Goal: Transaction & Acquisition: Purchase product/service

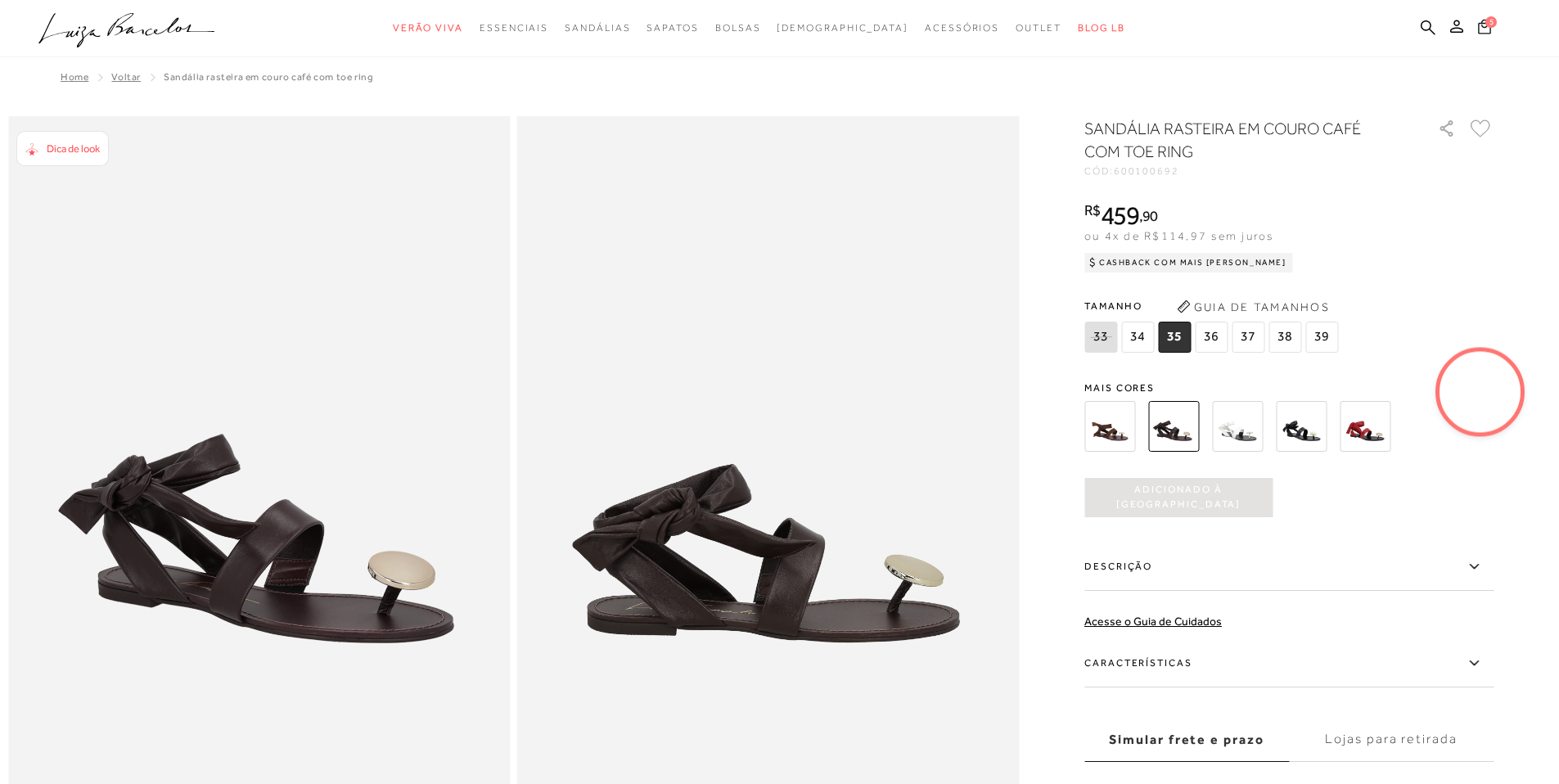
click at [1483, 28] on icon at bounding box center [1485, 26] width 13 height 16
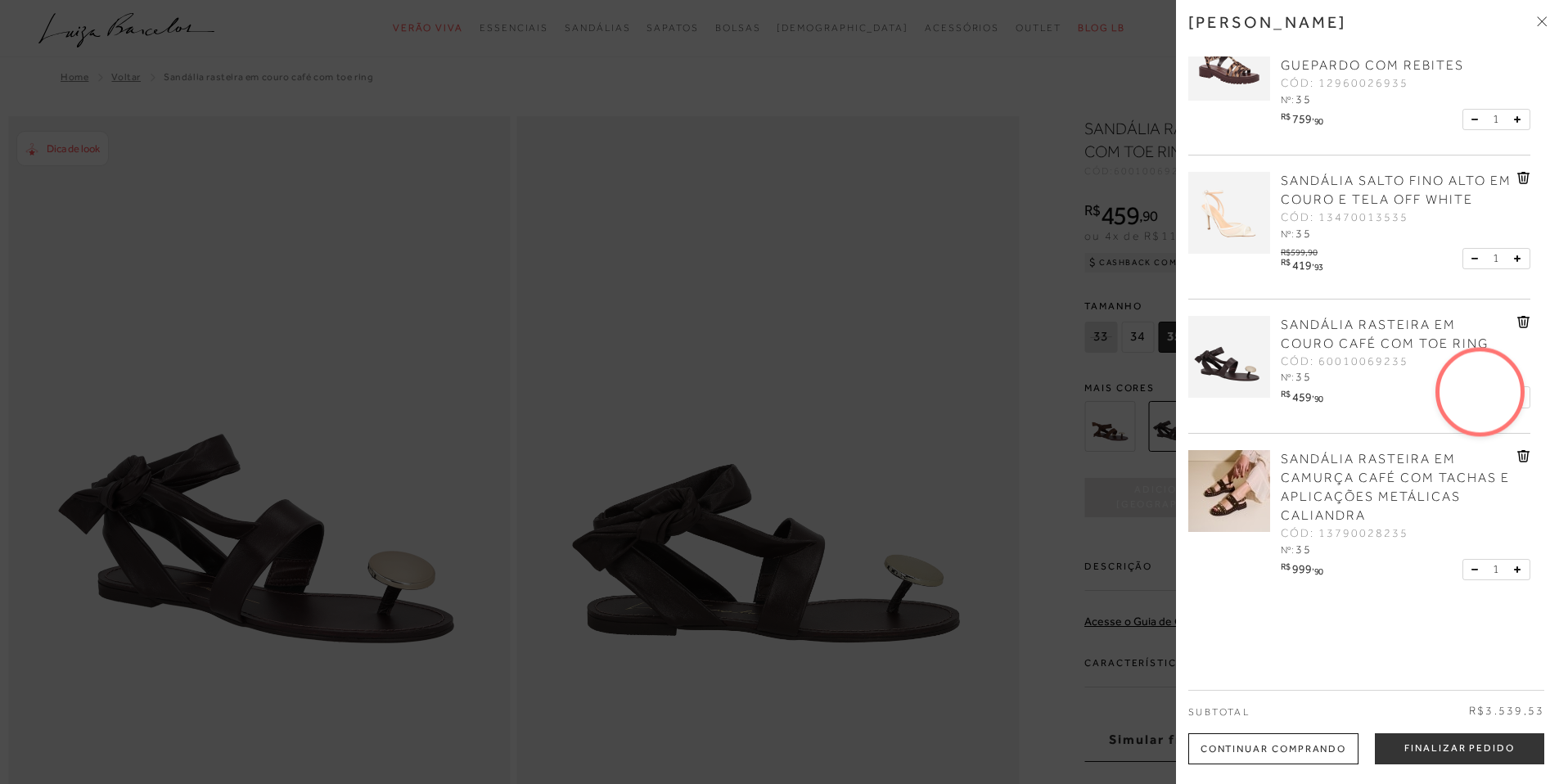
scroll to position [208, 0]
click at [1439, 756] on button "Finalizar Pedido" at bounding box center [1459, 748] width 169 height 31
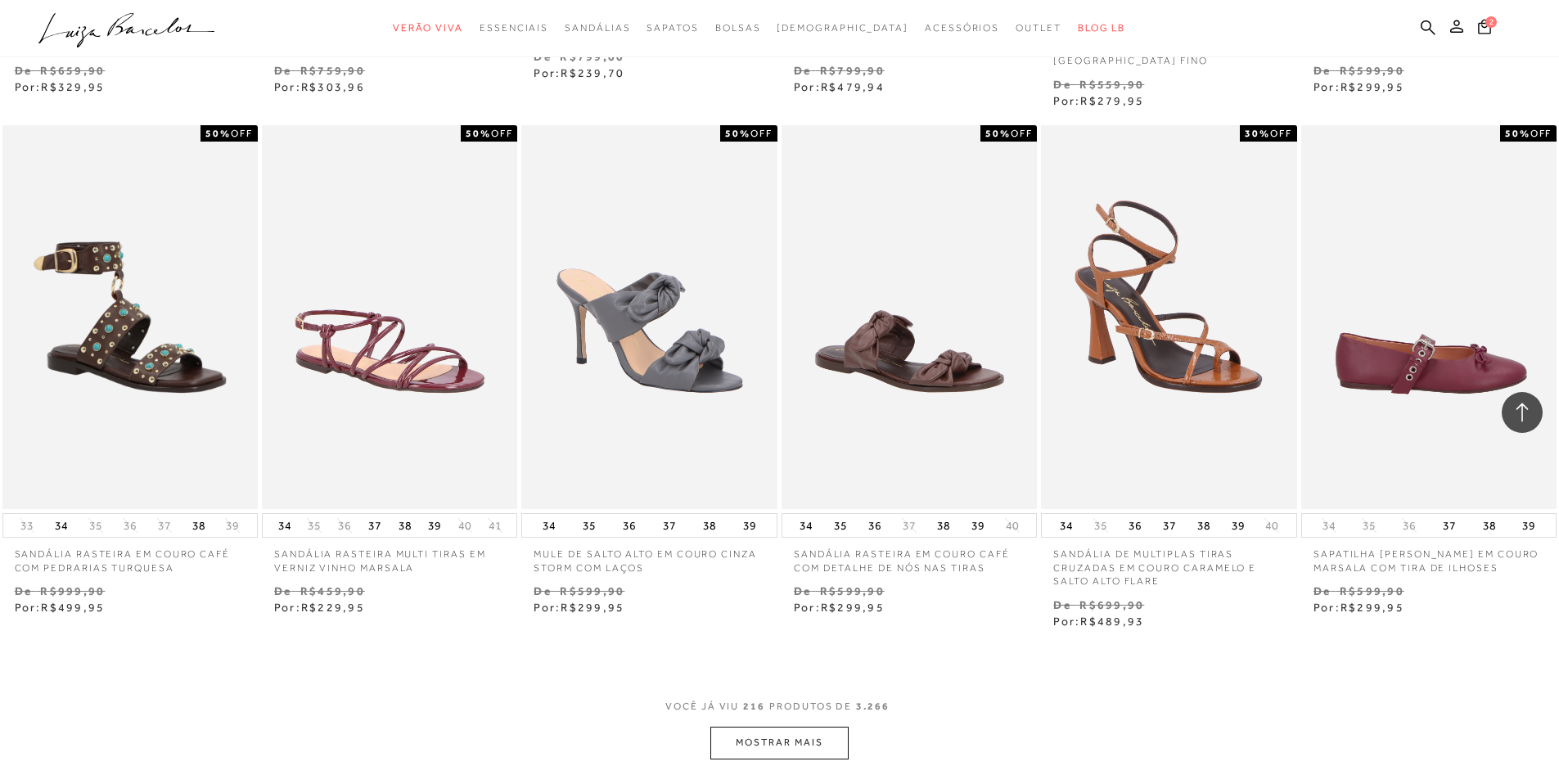
scroll to position [18234, 0]
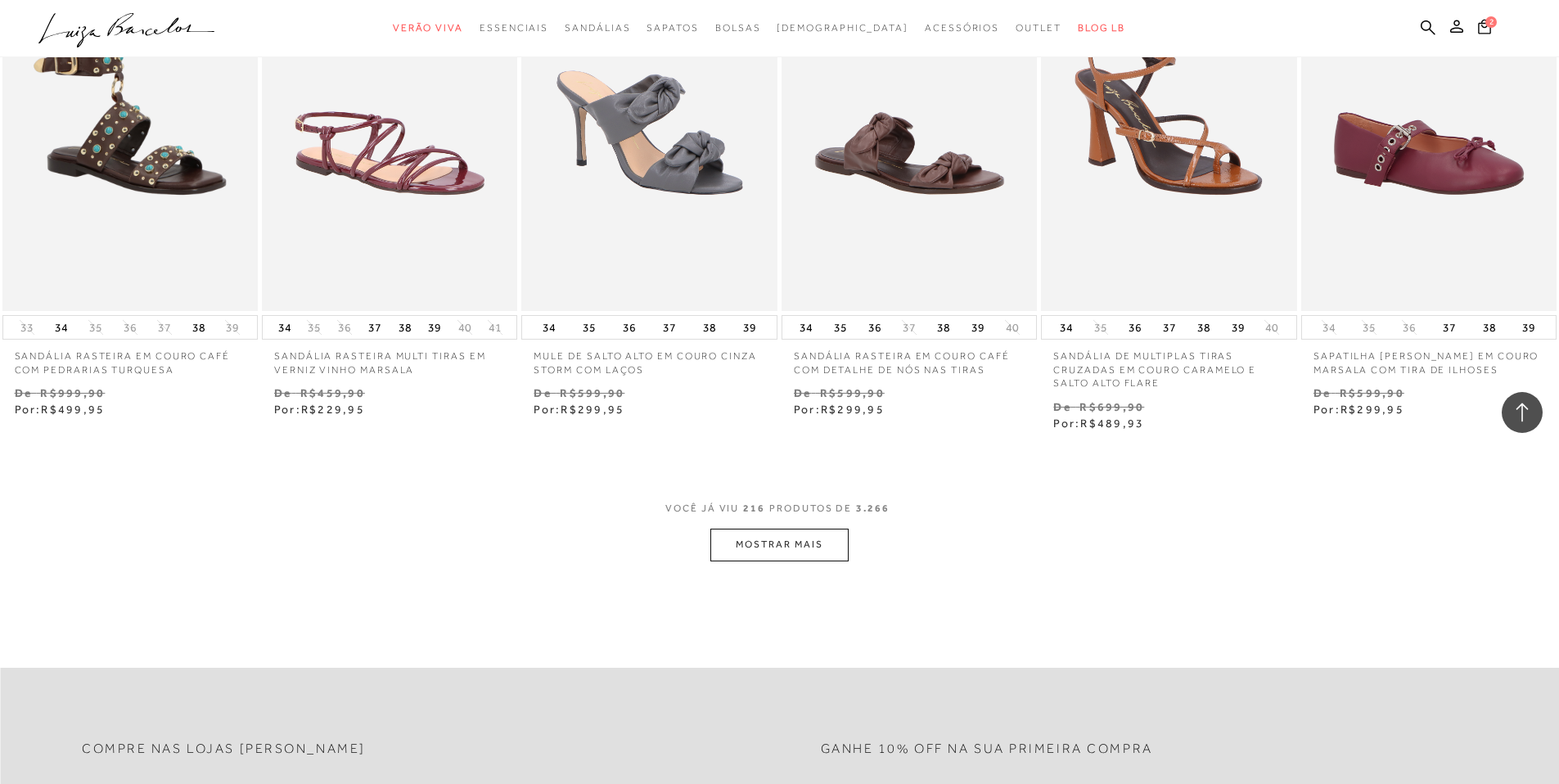
click at [823, 546] on button "MOSTRAR MAIS" at bounding box center [779, 545] width 137 height 32
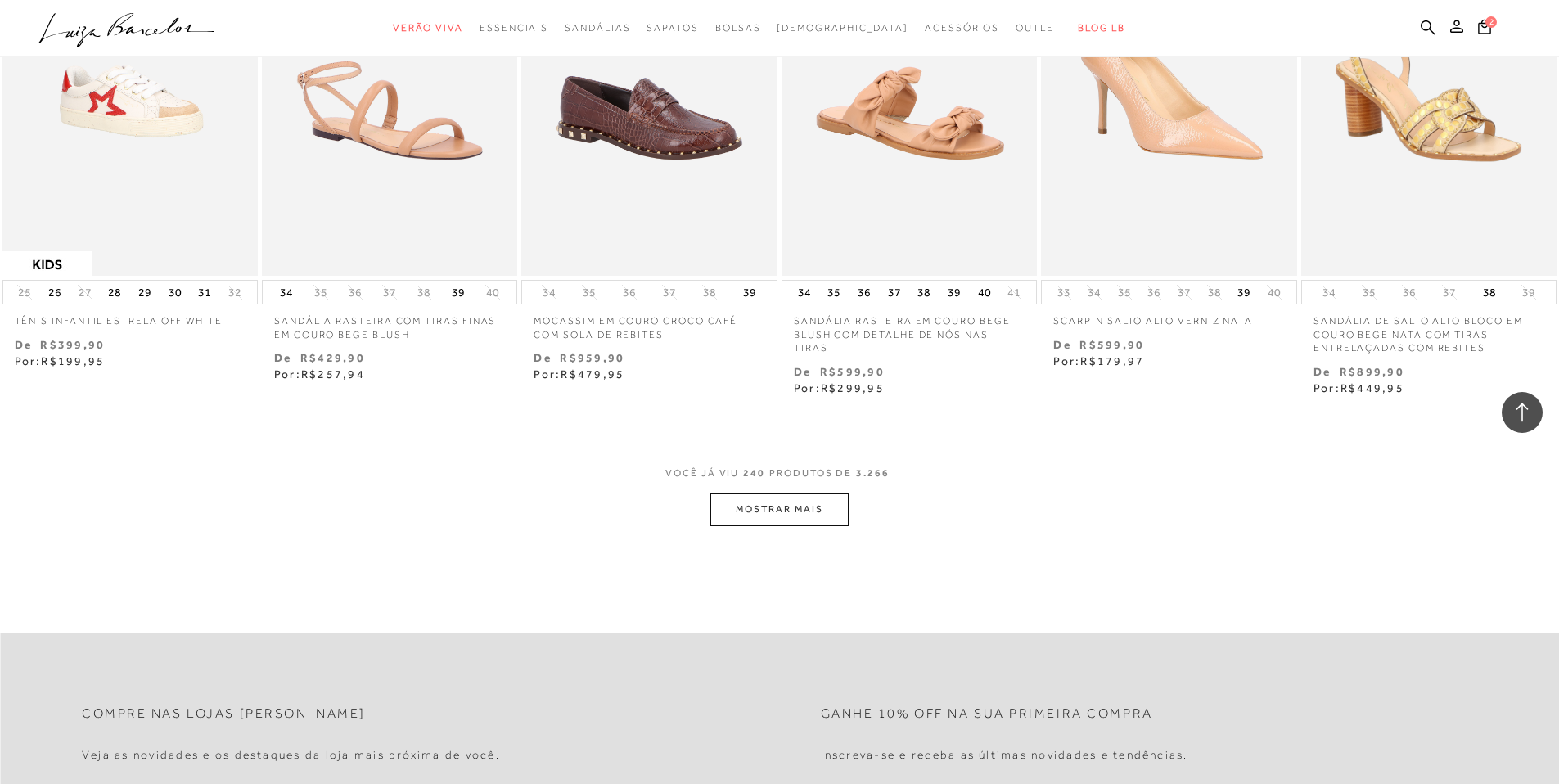
scroll to position [20300, 0]
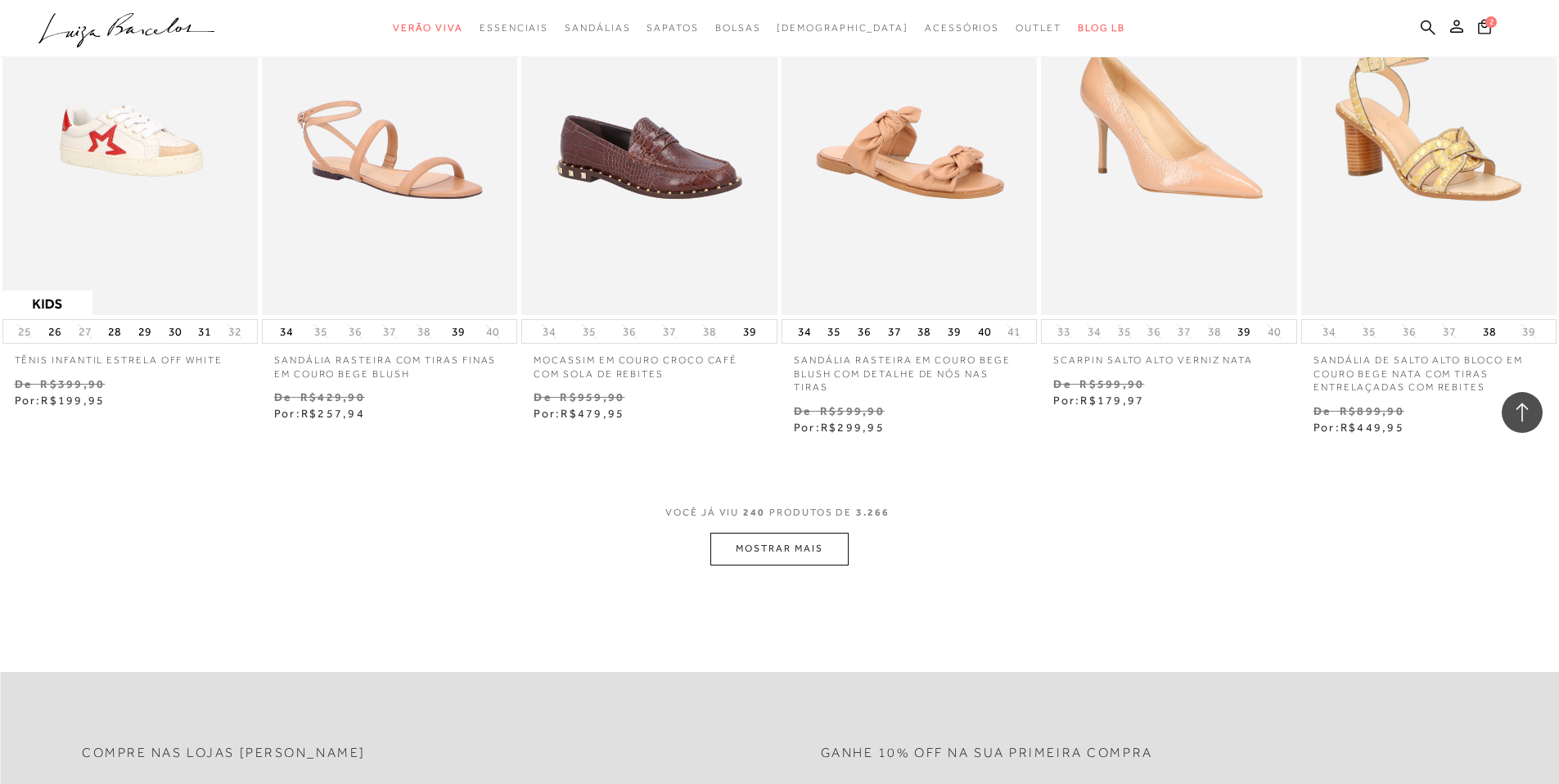
click at [797, 560] on button "MOSTRAR MAIS" at bounding box center [779, 549] width 137 height 32
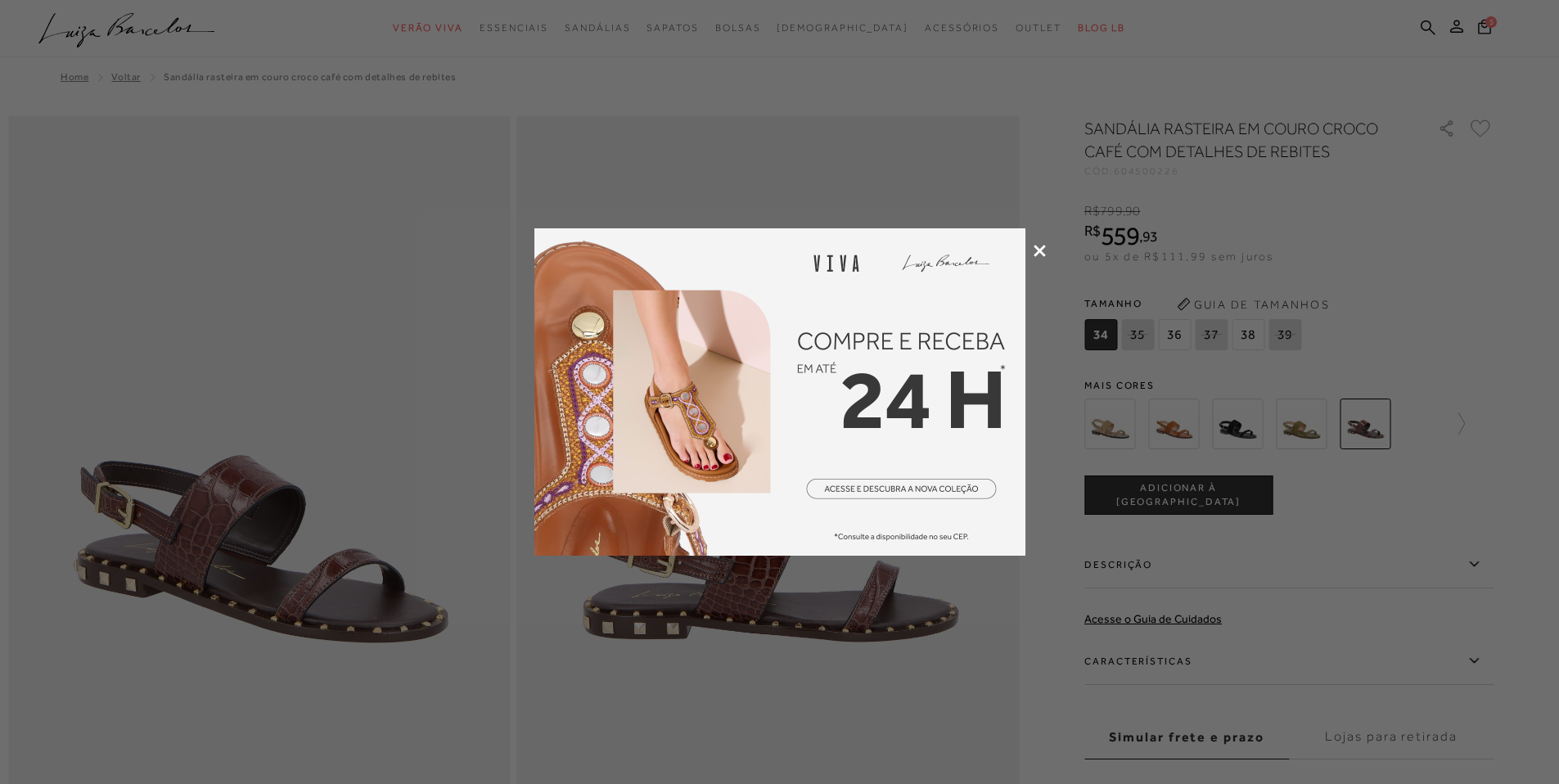
click at [1038, 250] on icon at bounding box center [1039, 250] width 13 height 13
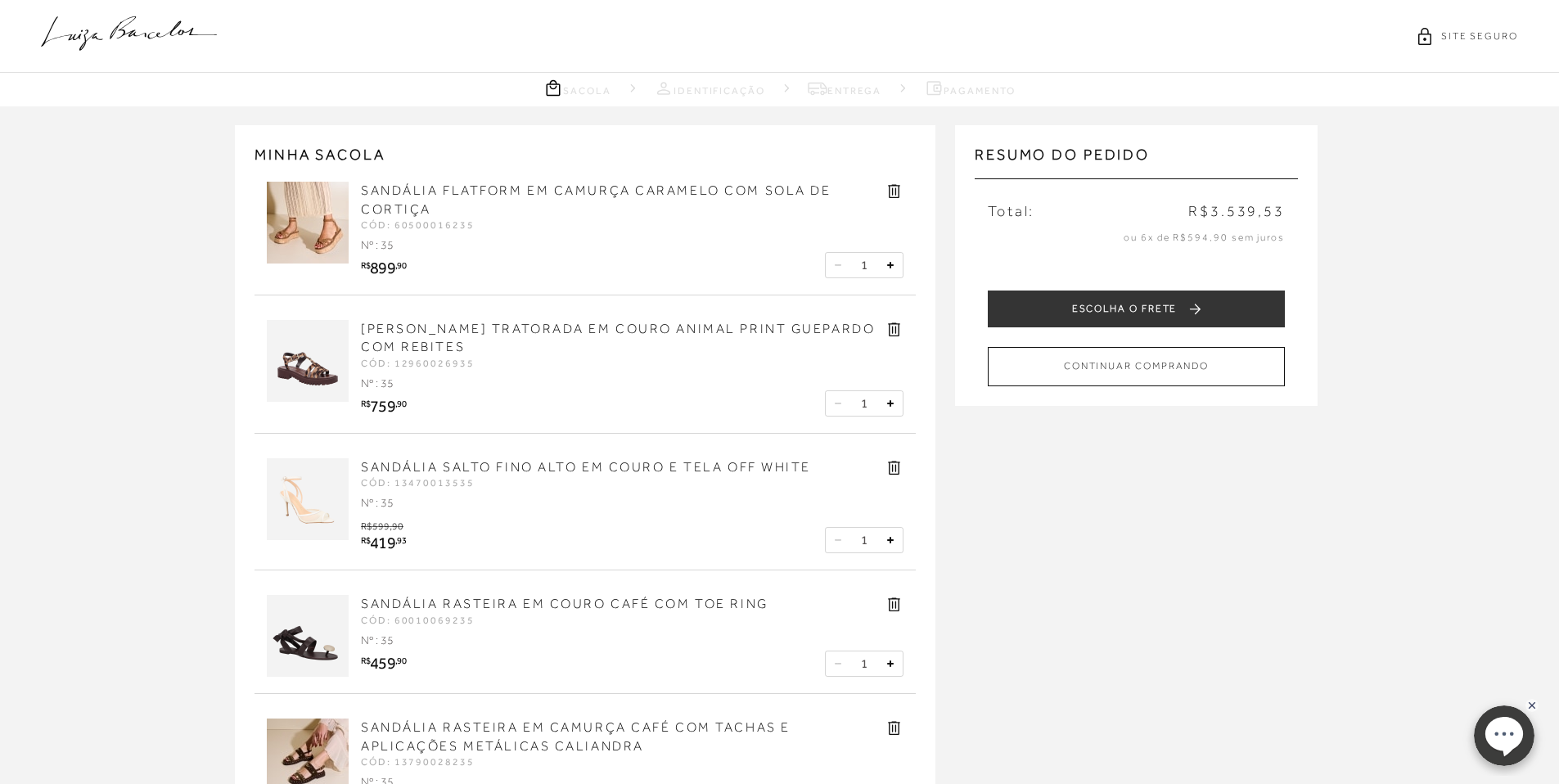
click at [889, 184] on icon at bounding box center [894, 191] width 18 height 18
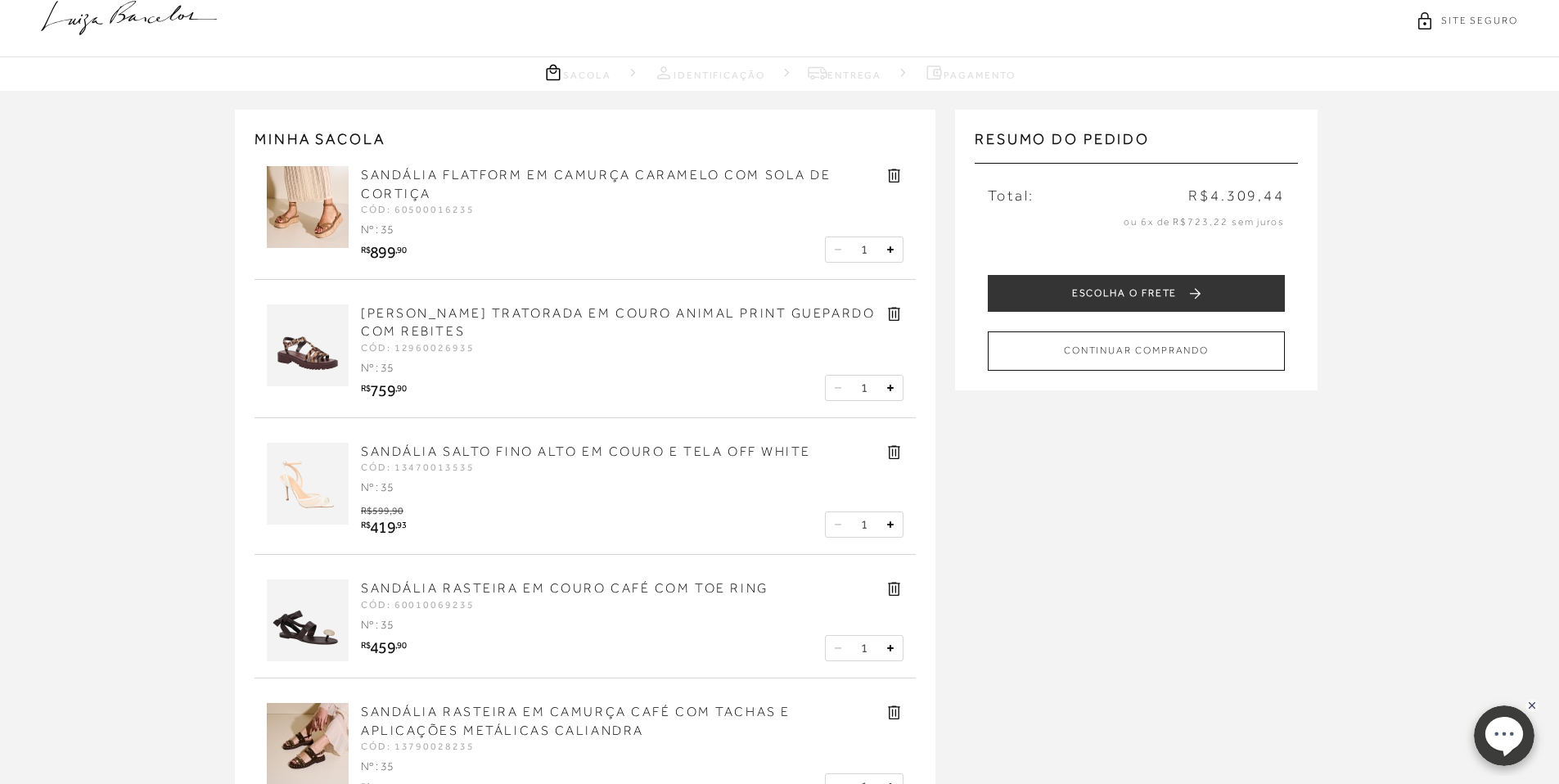
scroll to position [13, 0]
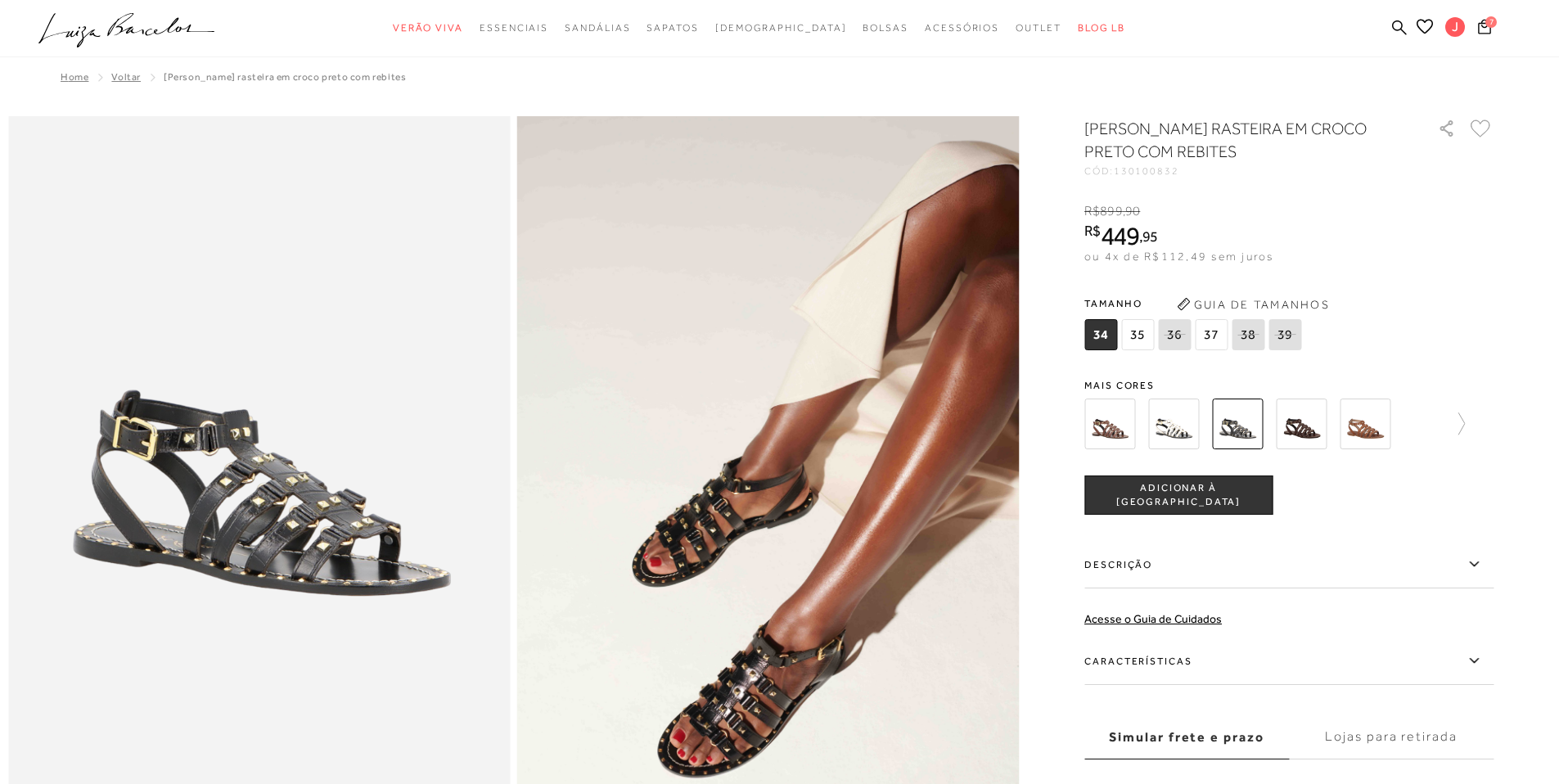
click at [1121, 434] on img at bounding box center [1110, 423] width 51 height 51
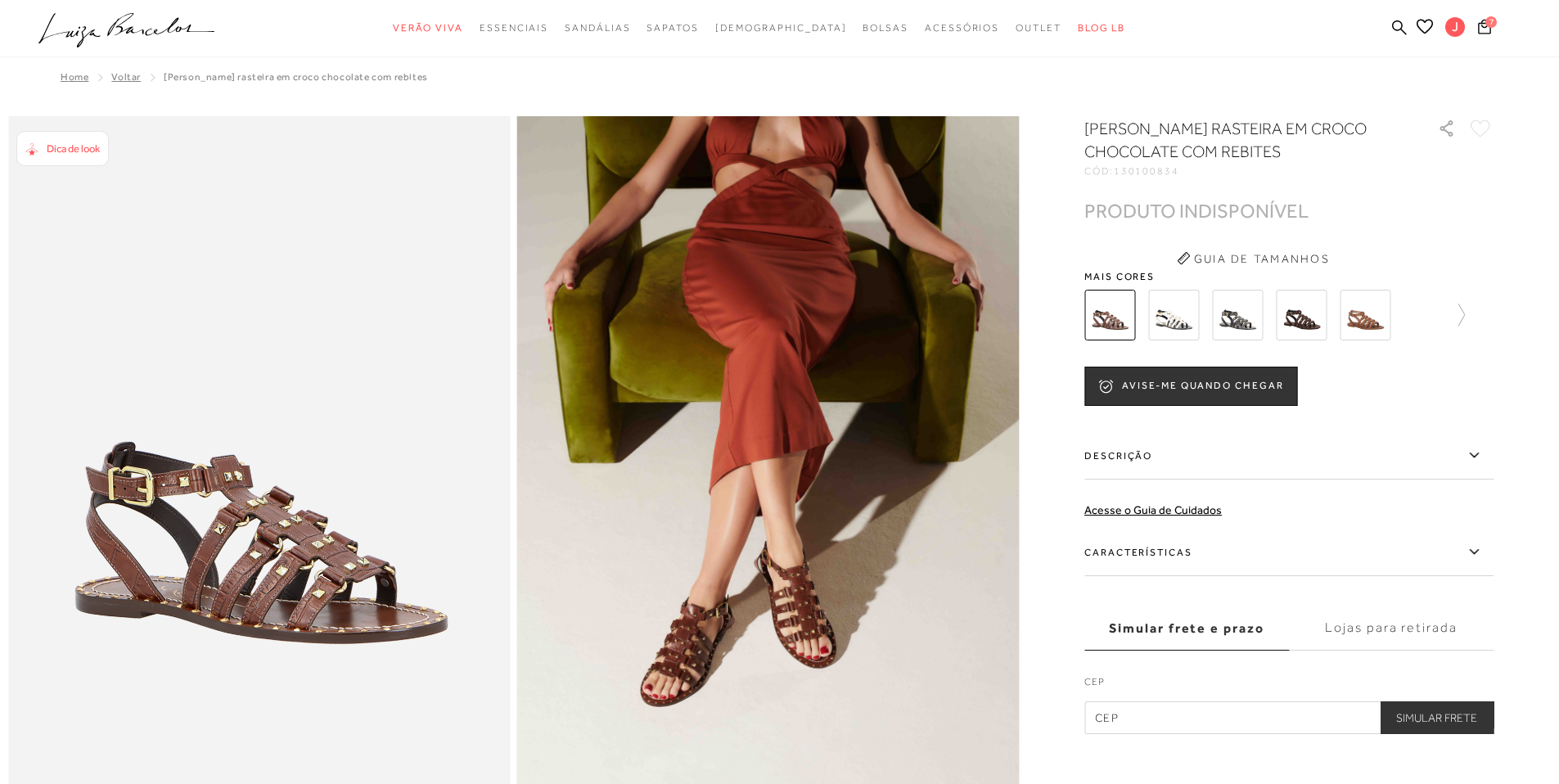
click at [1371, 315] on img at bounding box center [1365, 315] width 51 height 51
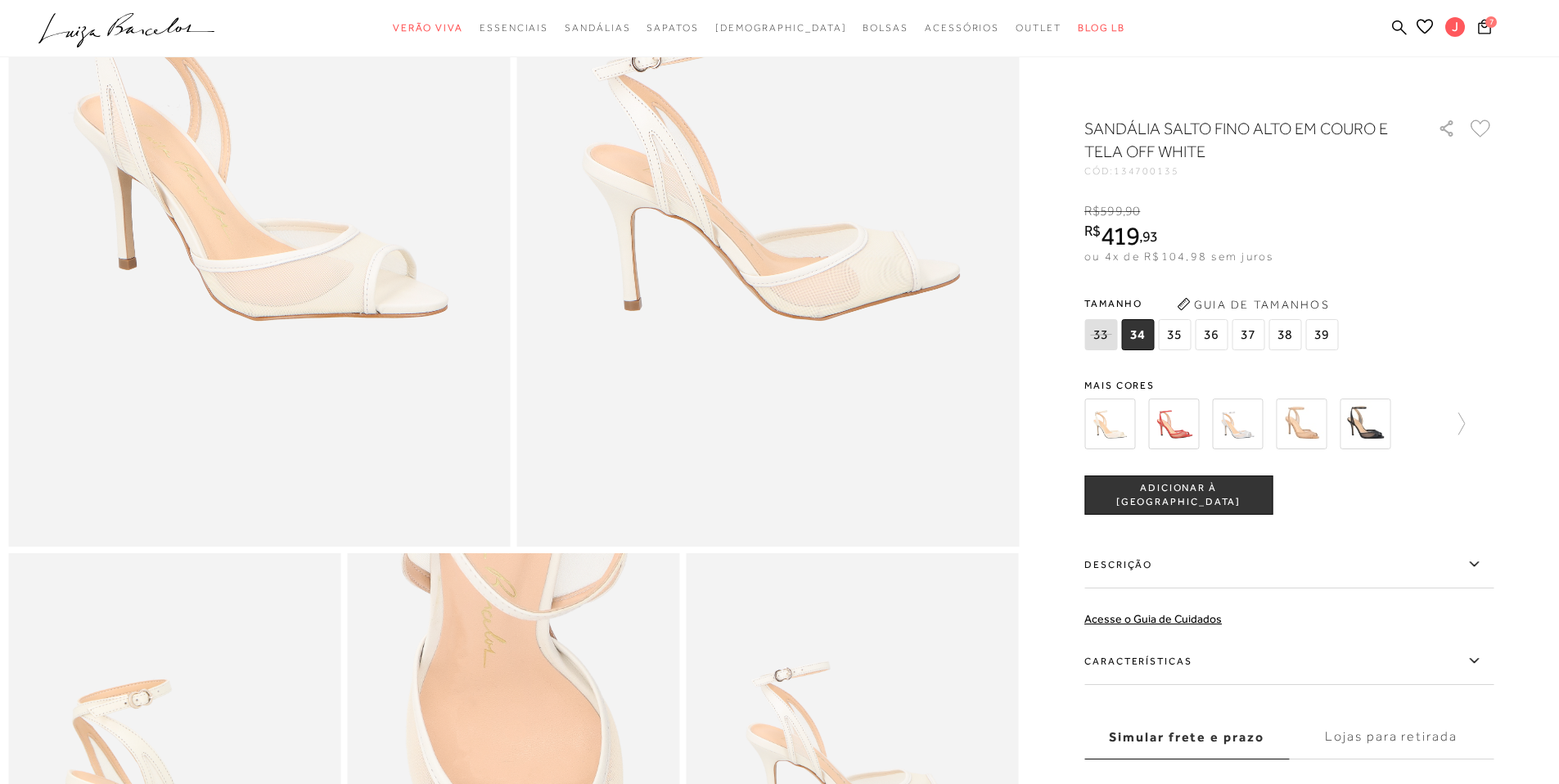
scroll to position [49, 0]
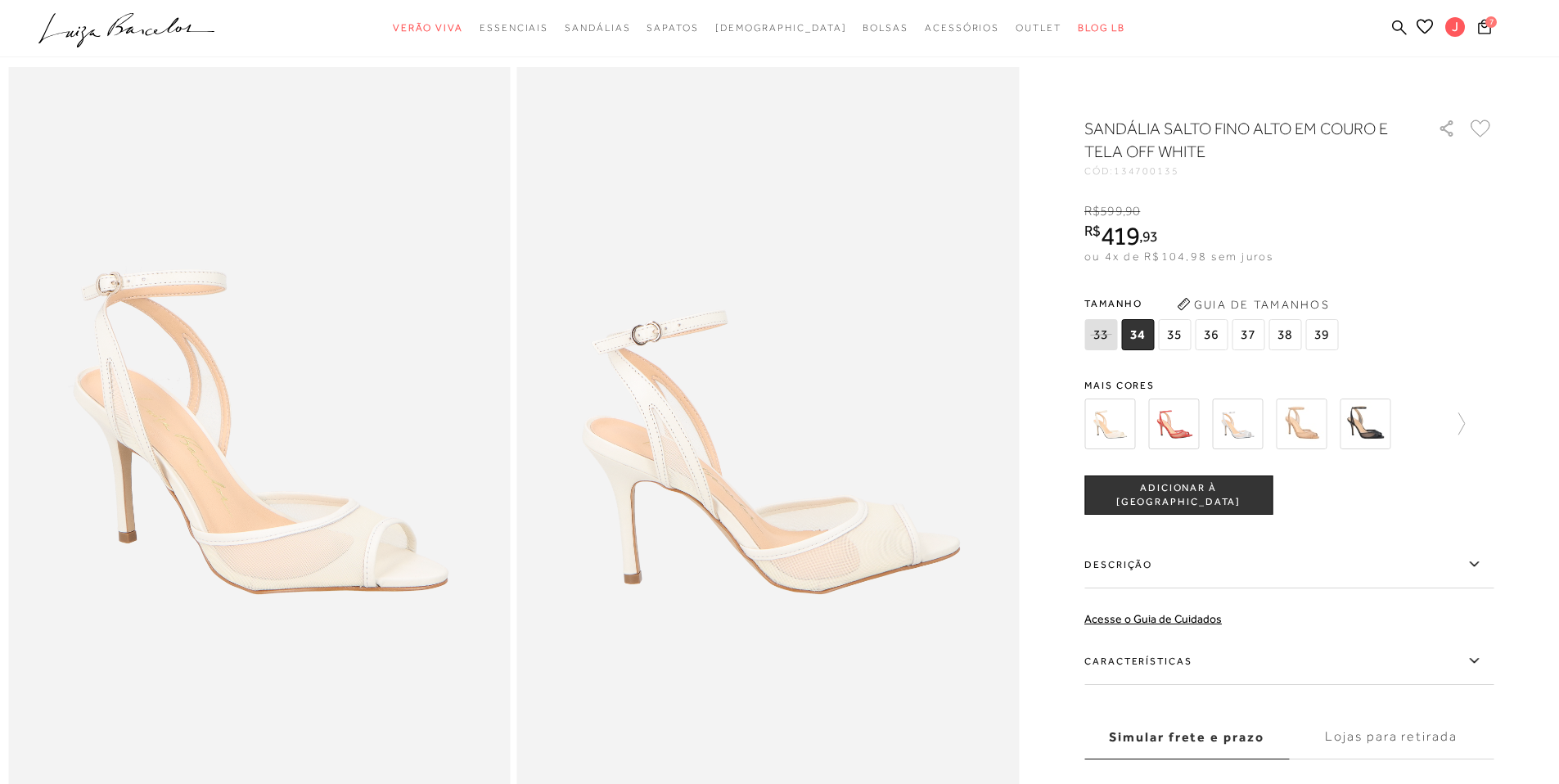
click at [1116, 431] on img at bounding box center [1110, 423] width 51 height 51
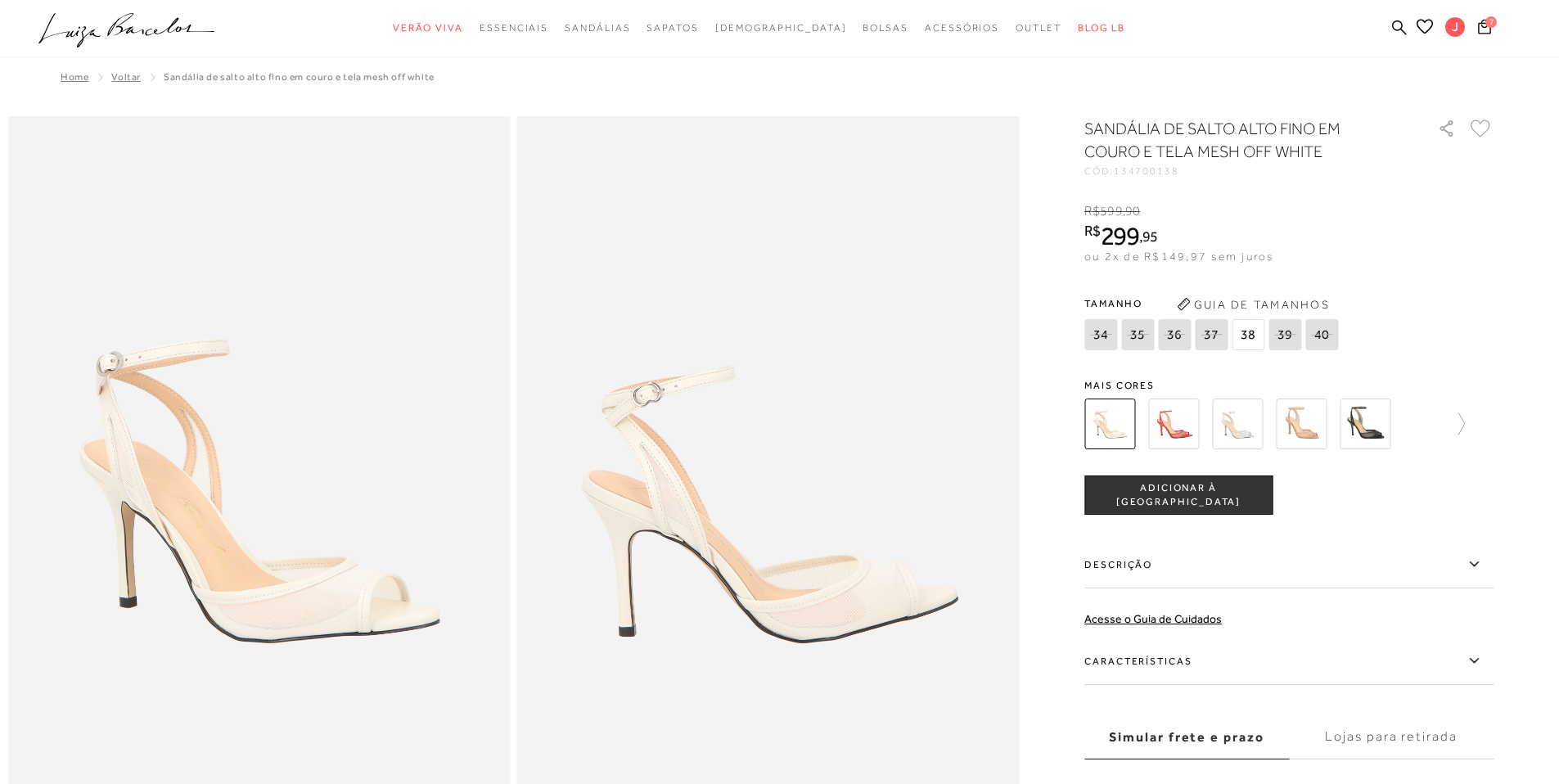
click at [1186, 355] on div "SANDÁLIA DE SALTO ALTO FINO EM COURO E TELA MESH OFF WHITE CÓD: 134700138 × É n…" at bounding box center [1289, 479] width 409 height 725
click at [1239, 415] on img at bounding box center [1237, 423] width 51 height 51
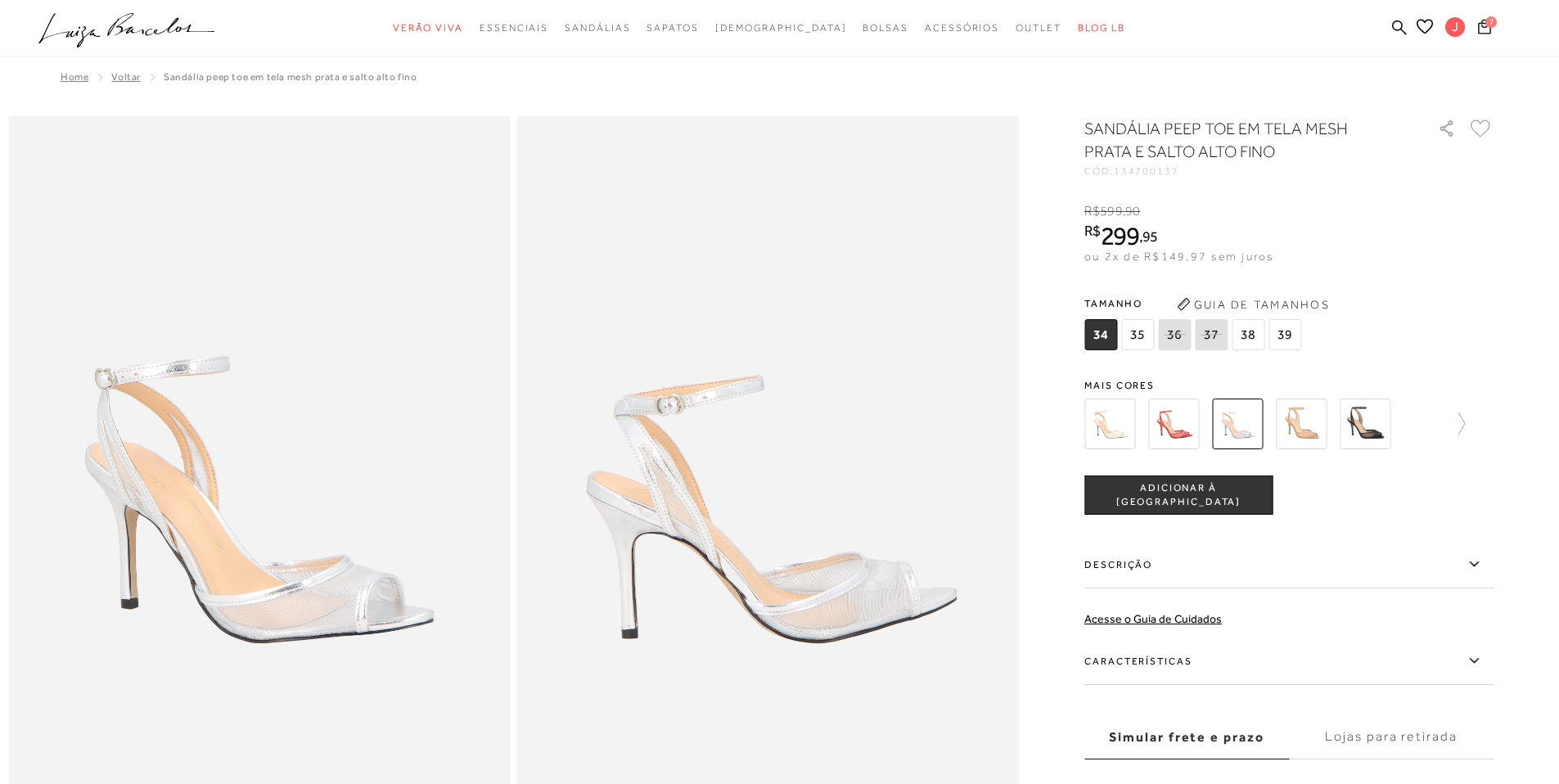
click at [1302, 440] on img at bounding box center [1300, 423] width 51 height 51
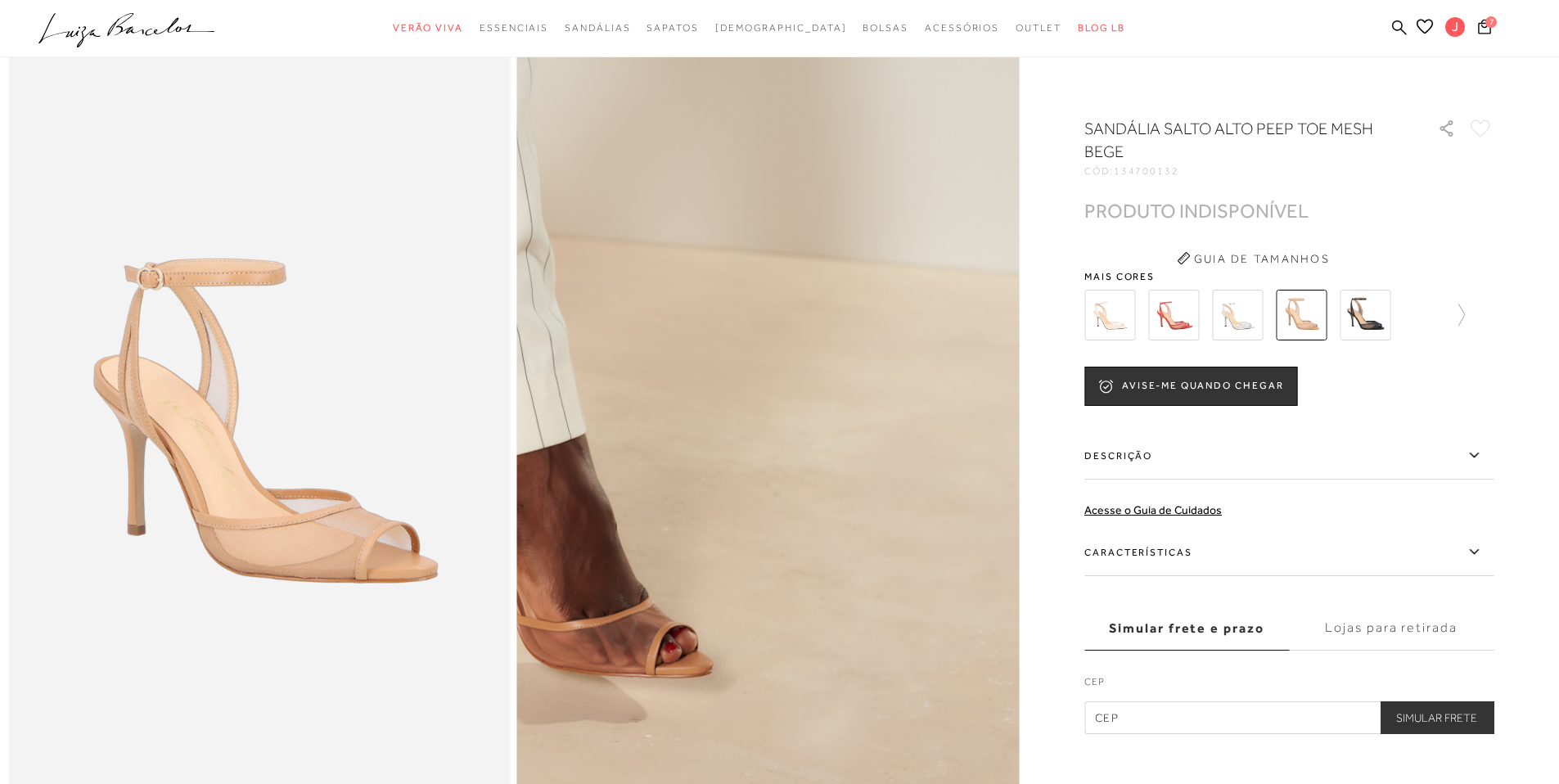
scroll to position [112, 0]
